Goal: Information Seeking & Learning: Learn about a topic

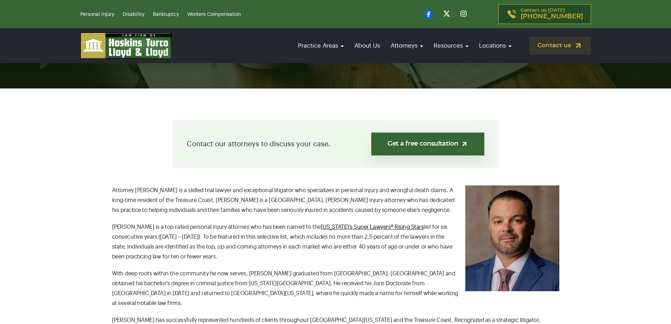
scroll to position [176, 0]
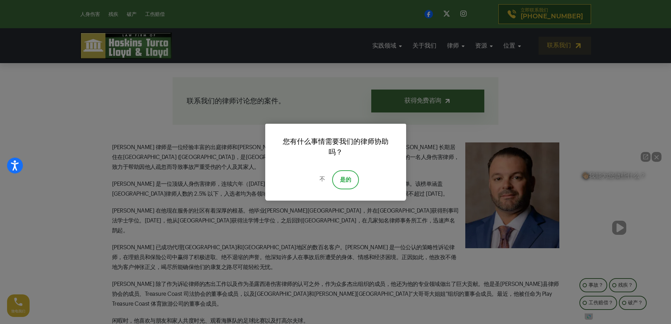
click at [350, 182] on font "是的" at bounding box center [345, 180] width 11 height 6
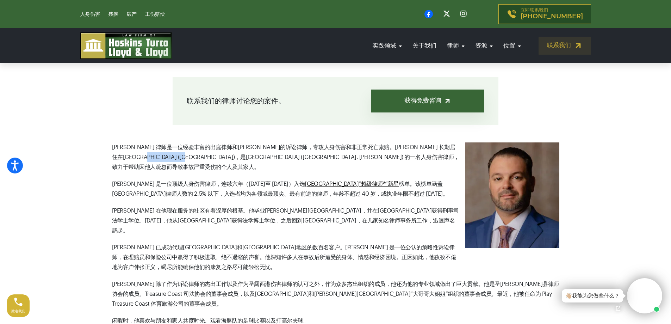
drag, startPoint x: 143, startPoint y: 158, endPoint x: 174, endPoint y: 158, distance: 31.0
click at [174, 158] on font "[PERSON_NAME] 律师是一位经验丰富的出庭律师和[PERSON_NAME]的诉讼律师，专攻人身伤害和非正常死亡索赔。[PERSON_NAME] 长期…" at bounding box center [285, 156] width 347 height 25
copy font "[GEOGRAPHIC_DATA]. [PERSON_NAME]"
drag, startPoint x: 138, startPoint y: 149, endPoint x: 111, endPoint y: 149, distance: 26.4
click at [111, 149] on div "联系我们的律师讨论您的案件。 获得免费咨询 [PERSON_NAME] 律师是一位经验丰富的出庭律师和[PERSON_NAME]的诉讼律师，专攻人身伤害和非正…" at bounding box center [335, 231] width 465 height 308
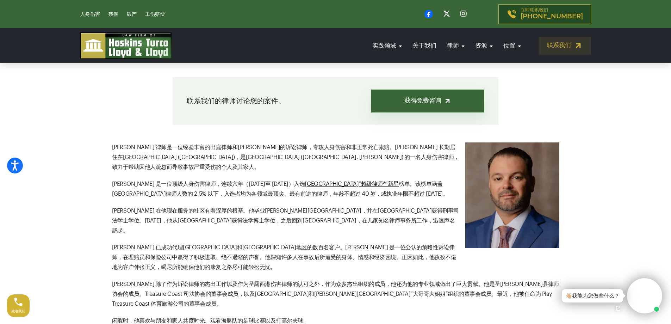
click at [173, 179] on p "[PERSON_NAME] 是一位顶级人身伤害律师，连续六年（[DATE]至 [DATE]）入选 [GEOGRAPHIC_DATA]“超级律师®”新星 榜单。…" at bounding box center [336, 189] width 448 height 20
drag, startPoint x: 240, startPoint y: 148, endPoint x: 260, endPoint y: 148, distance: 19.4
click at [260, 148] on font "[PERSON_NAME] 律师是一位经验丰富的出庭律师和[PERSON_NAME]的诉讼律师，专攻人身伤害和非正常死亡索赔。[PERSON_NAME] 长期…" at bounding box center [285, 156] width 347 height 25
click at [252, 148] on font "[PERSON_NAME] 律师是一位经验丰富的出庭律师和[PERSON_NAME]的诉讼律师，专攻人身伤害和非正常死亡索赔。[PERSON_NAME] 长期…" at bounding box center [285, 156] width 347 height 25
drag, startPoint x: 240, startPoint y: 147, endPoint x: 343, endPoint y: 149, distance: 102.9
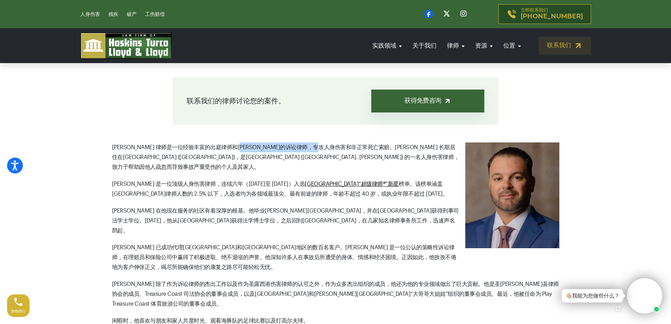
click at [343, 149] on font "[PERSON_NAME] 律师是一位经验丰富的出庭律师和[PERSON_NAME]的诉讼律师，专攻人身伤害和非正常死亡索赔。[PERSON_NAME] 长期…" at bounding box center [285, 156] width 347 height 25
copy font "诉讼律师，专攻人身伤害和非正常死亡索赔"
click at [225, 161] on p "[PERSON_NAME] 律师是一位经验丰富的出庭律师和[PERSON_NAME]的诉讼律师，专攻人身伤害和非正常死亡索赔。[PERSON_NAME] 长期…" at bounding box center [336, 157] width 448 height 30
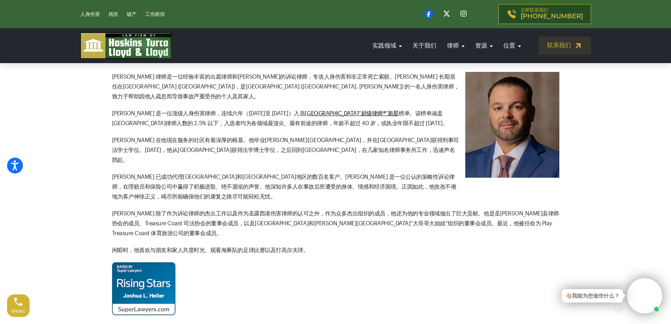
scroll to position [211, 0]
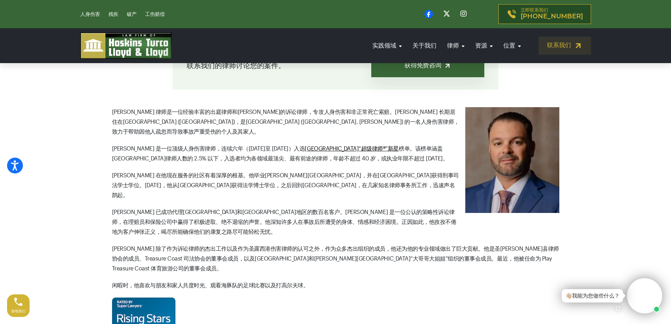
click at [125, 173] on font "[PERSON_NAME] 在他现在服务的社区有着深厚的根基。他毕业[PERSON_NAME][GEOGRAPHIC_DATA]，并在[GEOGRAPHIC_…" at bounding box center [285, 185] width 347 height 25
click at [252, 120] on font "[PERSON_NAME] 律师是一位经验丰富的出庭律师和[PERSON_NAME]的诉讼律师，专攻人身伤害和非正常死亡索赔。[PERSON_NAME] 长期…" at bounding box center [285, 121] width 347 height 25
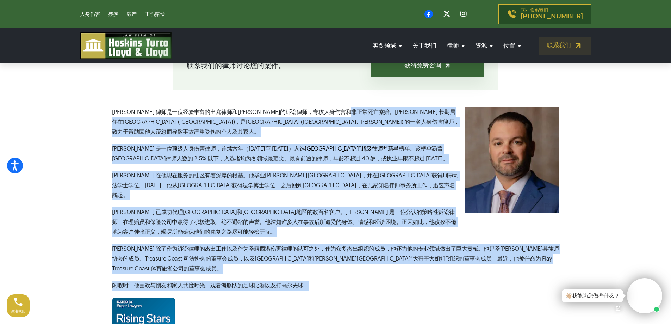
drag, startPoint x: 361, startPoint y: 111, endPoint x: 459, endPoint y: 253, distance: 172.0
click at [459, 253] on div "[PERSON_NAME] 律师是一位经验丰富的出庭律师和[PERSON_NAME]的诉讼律师，专攻人身伤害和非正常死亡索赔。[PERSON_NAME] 长期…" at bounding box center [336, 228] width 448 height 243
click at [459, 281] on p "闲暇时，他喜欢与朋友和家人共度时光、观看海豚队的足球比赛以及打高尔夫球。" at bounding box center [336, 286] width 448 height 10
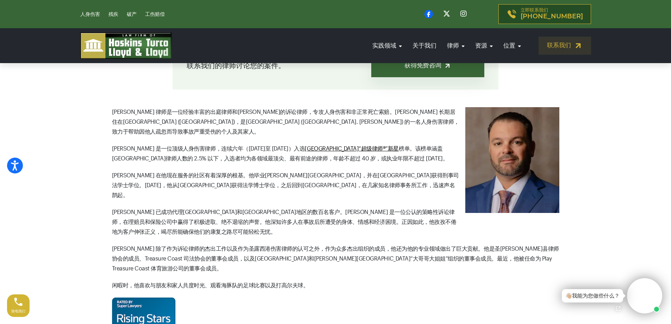
click at [101, 150] on section "联系我们的律师讨论您的案件。 获得免费咨询 [PERSON_NAME] 律师是一位经验丰富的出庭律师和[PERSON_NAME]的诉讼律师，专攻人身伤害和非正…" at bounding box center [335, 199] width 671 height 379
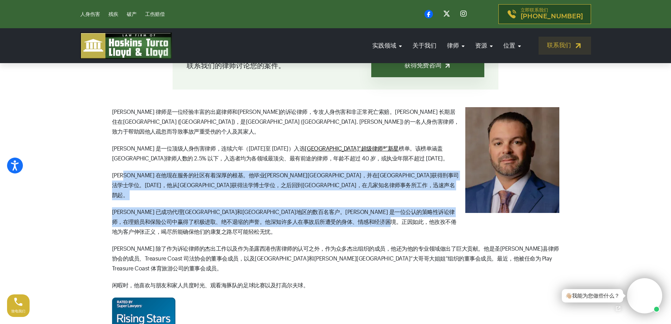
drag, startPoint x: 123, startPoint y: 165, endPoint x: 175, endPoint y: 210, distance: 68.4
click at [175, 210] on div "[PERSON_NAME] 律师是一位经验丰富的出庭律师和[PERSON_NAME]的诉讼律师，专攻人身伤害和非正常死亡索赔。[PERSON_NAME] 长期…" at bounding box center [336, 228] width 448 height 243
copy div "在他现在服务的社区有着深厚的根基。他毕业[PERSON_NAME][GEOGRAPHIC_DATA]，并在[GEOGRAPHIC_DATA]获得刑事司法学士学…"
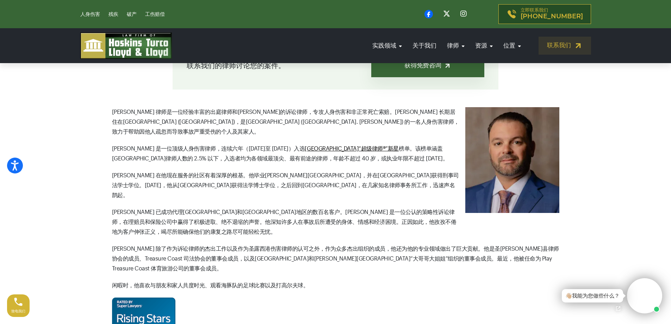
click at [290, 123] on font "[PERSON_NAME] 律师是一位经验丰富的出庭律师和[PERSON_NAME]的诉讼律师，专攻人身伤害和非正常死亡索赔。[PERSON_NAME] 长期…" at bounding box center [285, 121] width 347 height 25
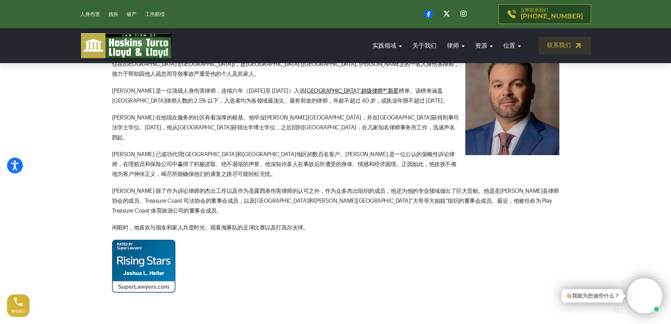
scroll to position [282, 0]
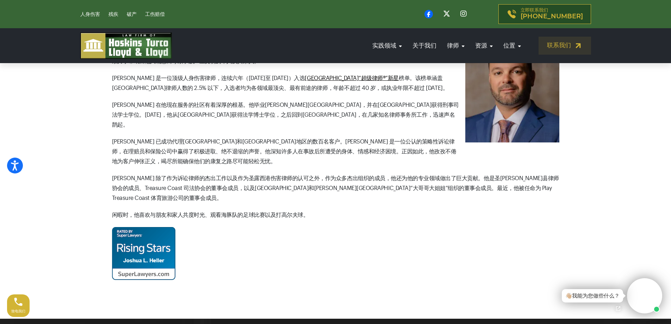
click at [314, 210] on p "闲暇时，他喜欢与朋友和家人共度时光、观看海豚队的足球比赛以及打高尔夫球。" at bounding box center [336, 215] width 448 height 10
click at [272, 227] on p at bounding box center [336, 253] width 448 height 53
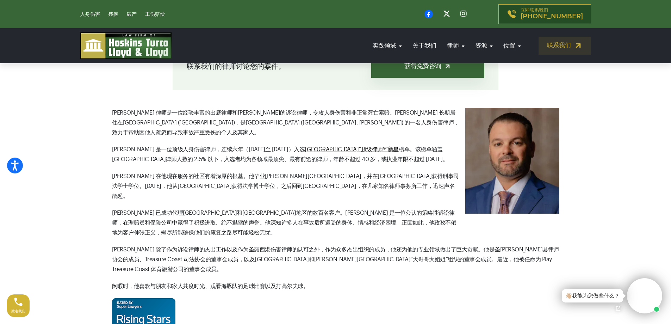
scroll to position [176, 0]
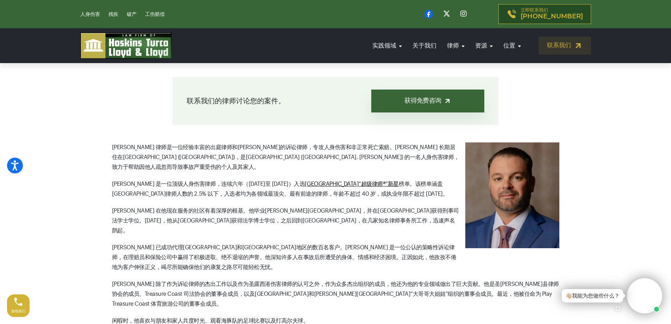
click at [53, 215] on section "联系我们的律师讨论您的案件。 获得免费咨询 [PERSON_NAME] 律师是一位经验丰富的出庭律师和[PERSON_NAME]的诉讼律师，专攻人身伤害和非正…" at bounding box center [335, 234] width 671 height 379
drag, startPoint x: 234, startPoint y: 156, endPoint x: 379, endPoint y: 156, distance: 145.2
click at [379, 156] on font "[PERSON_NAME] 律师是一位经验丰富的出庭律师和[PERSON_NAME]的诉讼律师，专攻人身伤害和非正常死亡索赔。[PERSON_NAME] 长期…" at bounding box center [285, 156] width 347 height 25
copy font "致力于帮助因他人疏忽而导致事故严重受伤的个人及其家人。"
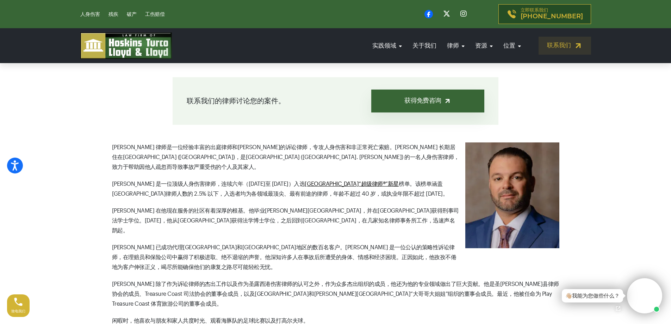
click at [246, 181] on font "[PERSON_NAME] 是一位顶级人身伤害律师，连续六年（[DATE]至 [DATE]）入选" at bounding box center [208, 184] width 193 height 6
